Goal: Information Seeking & Learning: Check status

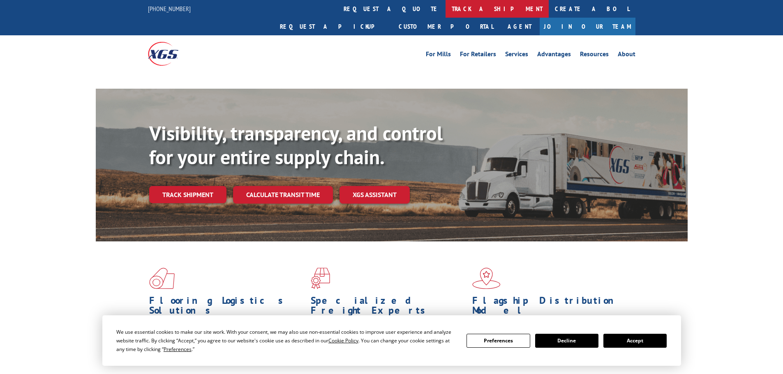
click at [446, 9] on link "track a shipment" at bounding box center [497, 9] width 103 height 18
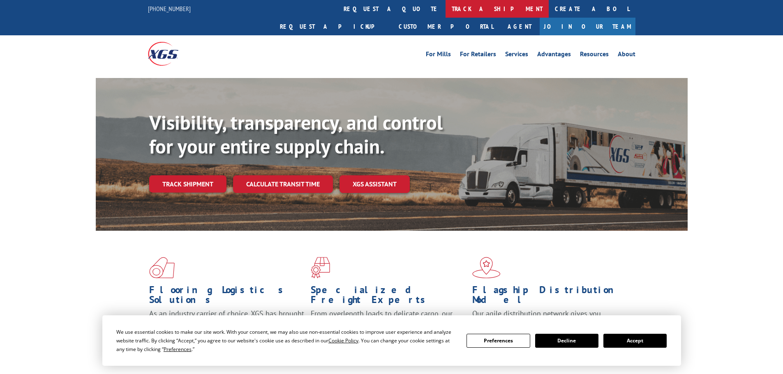
click at [446, 10] on link "track a shipment" at bounding box center [497, 9] width 103 height 18
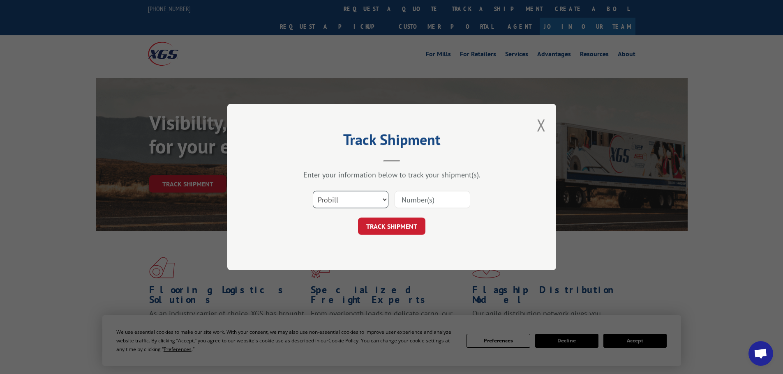
click at [346, 199] on select "Select category... Probill BOL PO" at bounding box center [351, 199] width 76 height 17
select select "bol"
click at [313, 191] on select "Select category... Probill BOL PO" at bounding box center [351, 199] width 76 height 17
click at [418, 199] on input at bounding box center [433, 199] width 76 height 17
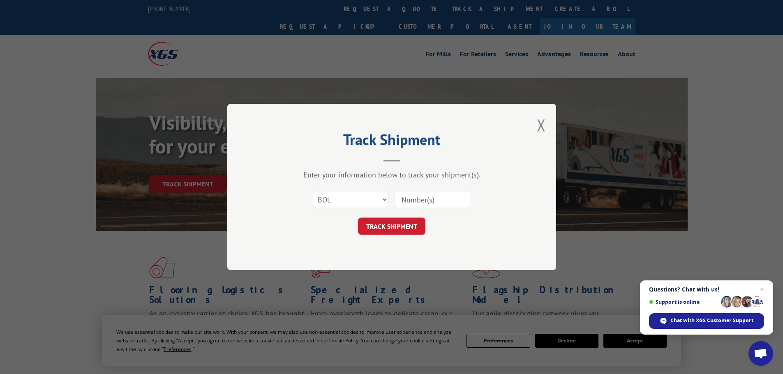
paste input "5589562"
type input "5589562"
click at [393, 224] on button "TRACK SHIPMENT" at bounding box center [391, 226] width 67 height 17
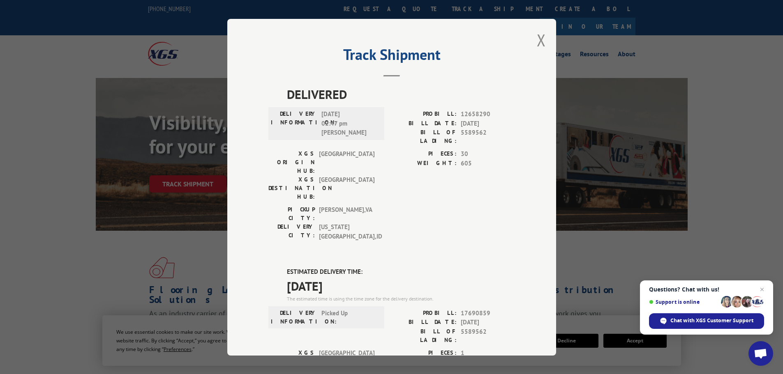
drag, startPoint x: 539, startPoint y: 40, endPoint x: 531, endPoint y: 40, distance: 8.2
click at [538, 40] on button "Close modal" at bounding box center [541, 40] width 9 height 22
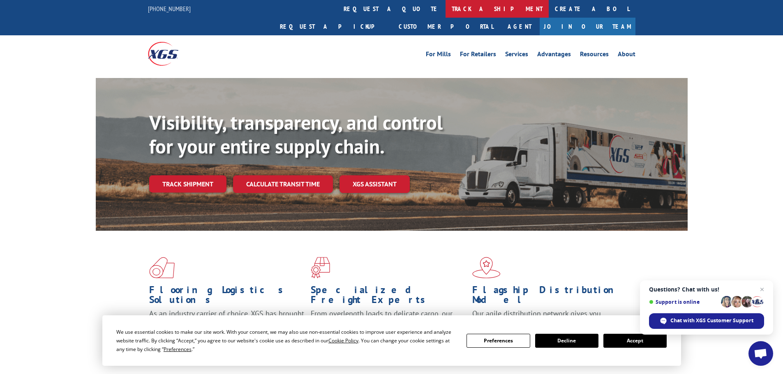
click at [446, 9] on link "track a shipment" at bounding box center [497, 9] width 103 height 18
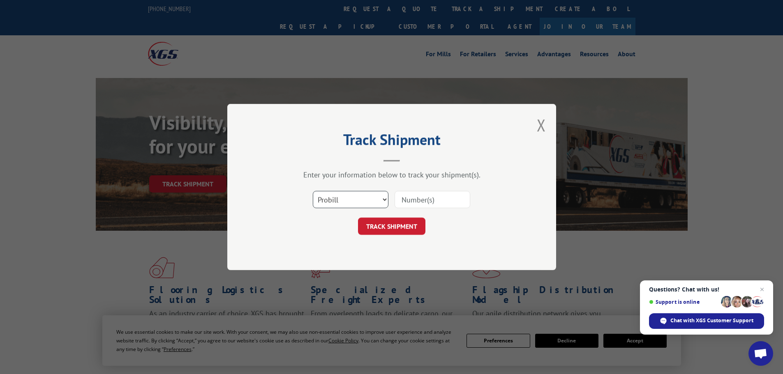
drag, startPoint x: 343, startPoint y: 203, endPoint x: 345, endPoint y: 207, distance: 4.4
click at [343, 203] on select "Select category... Probill BOL PO" at bounding box center [351, 199] width 76 height 17
select select "bol"
click at [313, 191] on select "Select category... Probill BOL PO" at bounding box center [351, 199] width 76 height 17
click at [405, 198] on input at bounding box center [433, 199] width 76 height 17
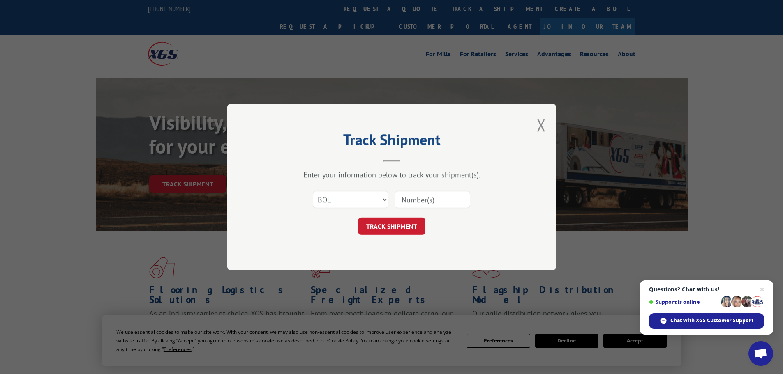
paste input "478637"
type input "478637"
click at [391, 226] on button "TRACK SHIPMENT" at bounding box center [391, 226] width 67 height 17
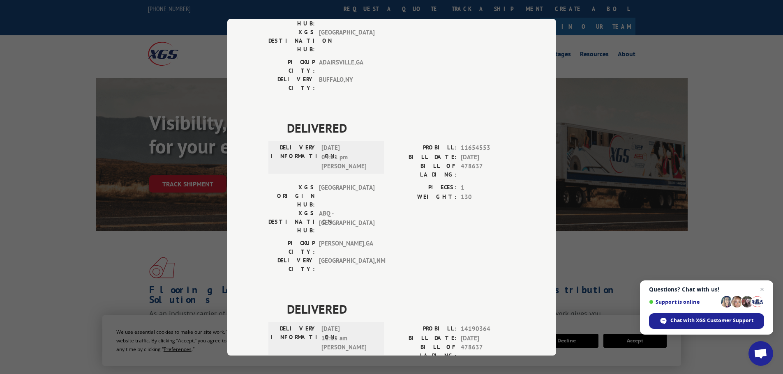
scroll to position [493, 0]
